Goal: Task Accomplishment & Management: Manage account settings

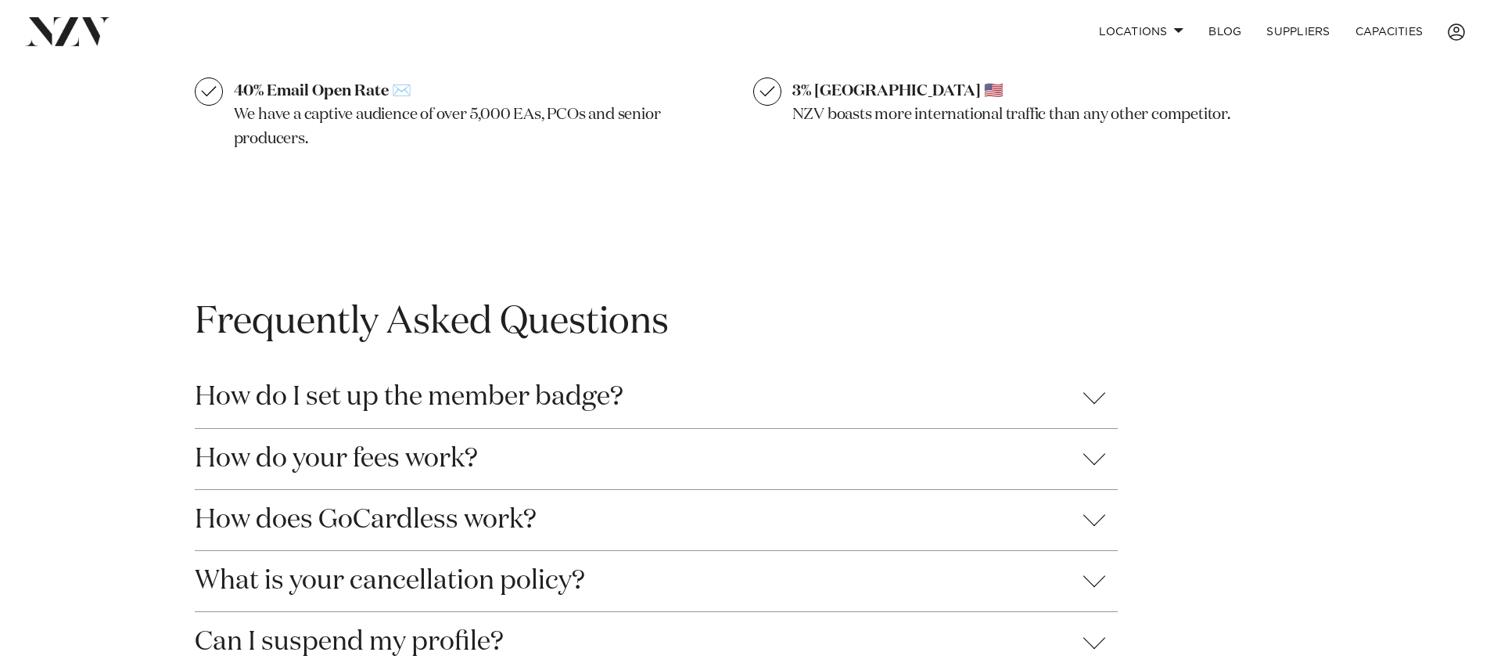
click at [311, 391] on button "How do I set up the member badge?" at bounding box center [656, 397] width 923 height 60
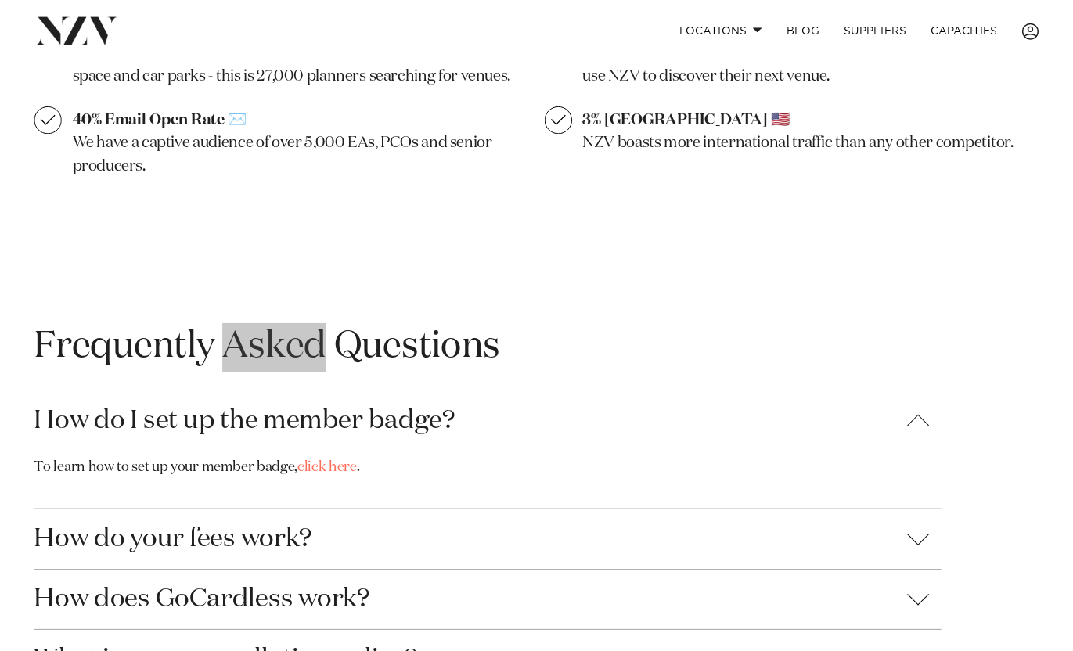
scroll to position [542, 0]
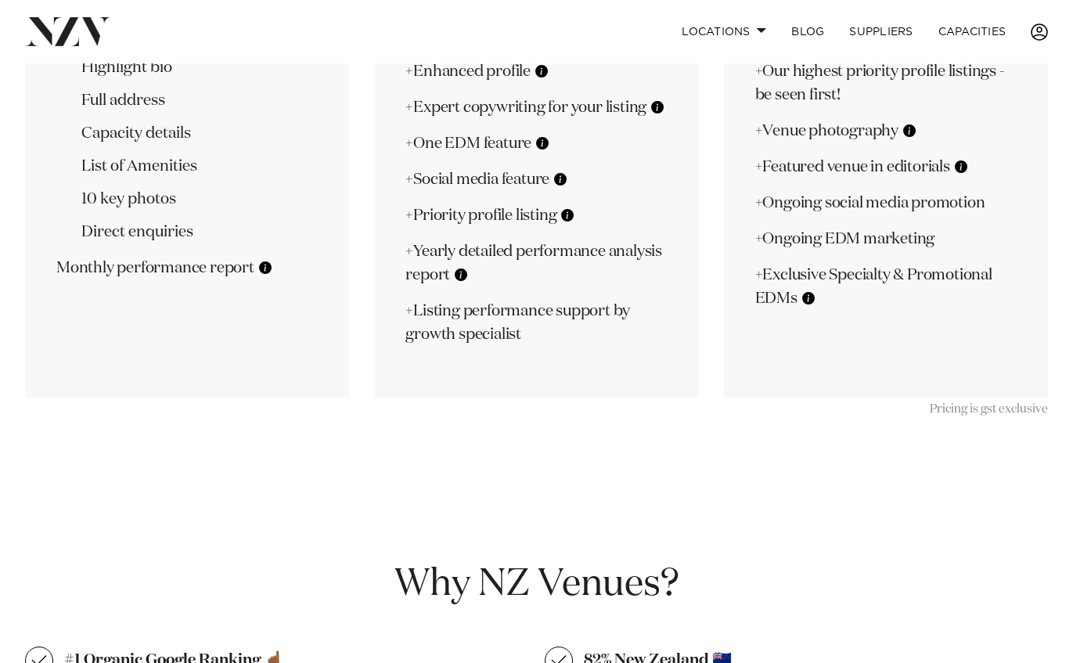
click at [1026, 28] on link at bounding box center [1039, 31] width 42 height 17
click at [1041, 30] on span at bounding box center [1038, 31] width 17 height 17
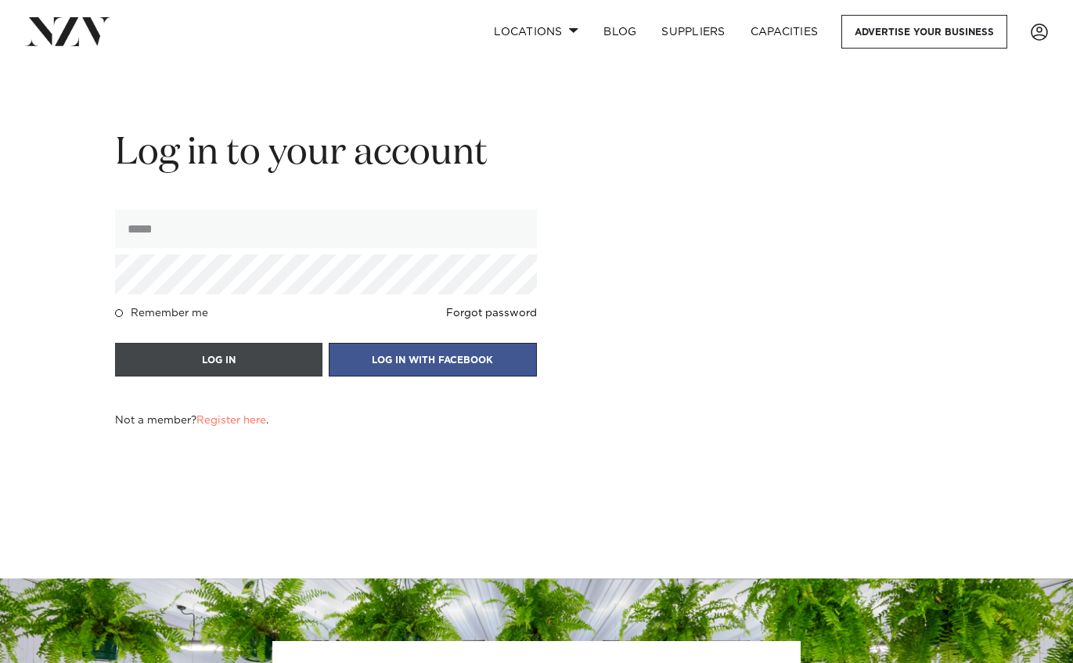
type input "**********"
click at [149, 356] on button "LOG IN" at bounding box center [218, 360] width 207 height 34
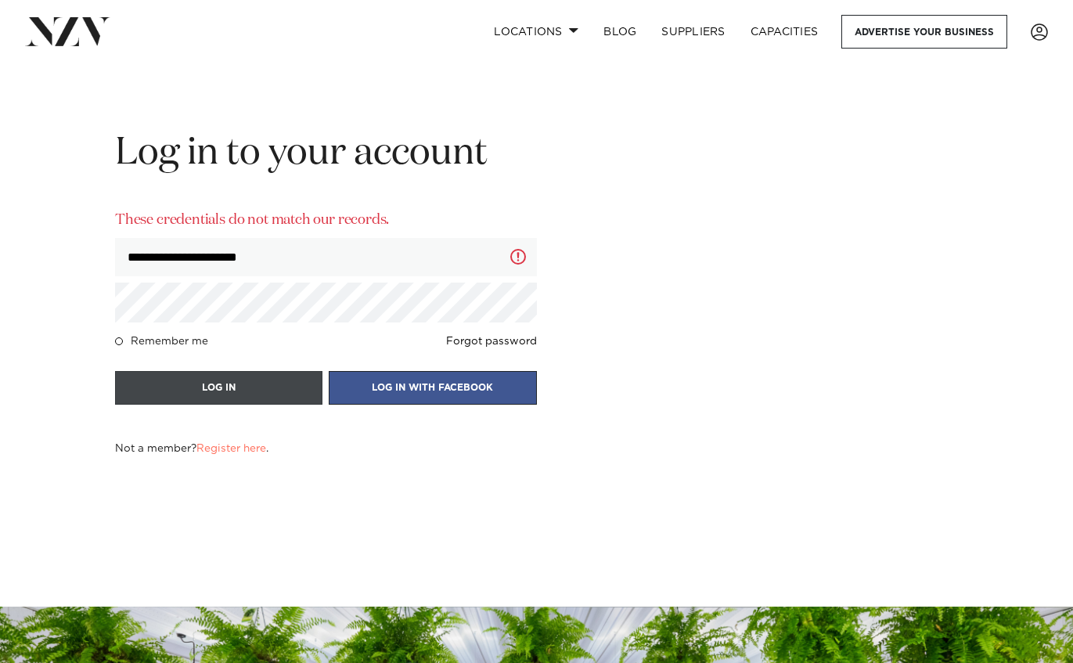
click at [210, 403] on button "LOG IN" at bounding box center [218, 388] width 207 height 34
